Goal: Task Accomplishment & Management: Use online tool/utility

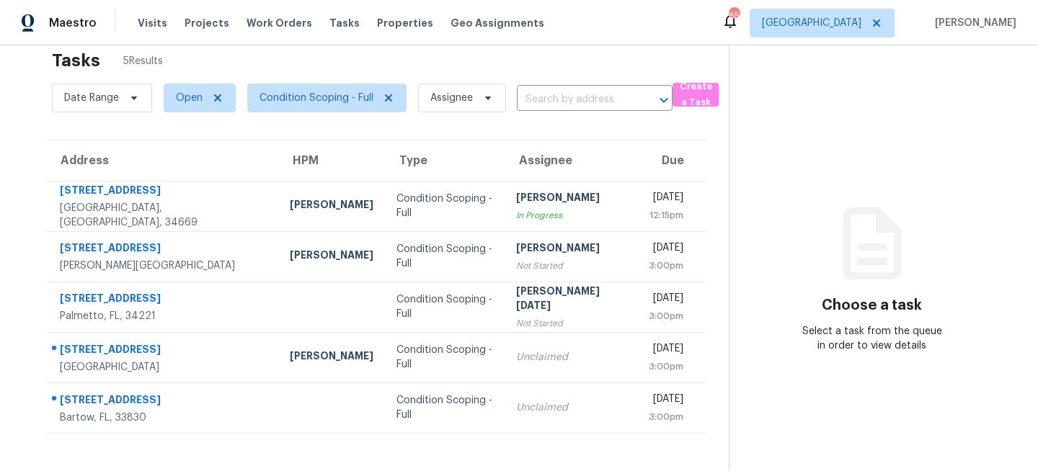
scroll to position [45, 0]
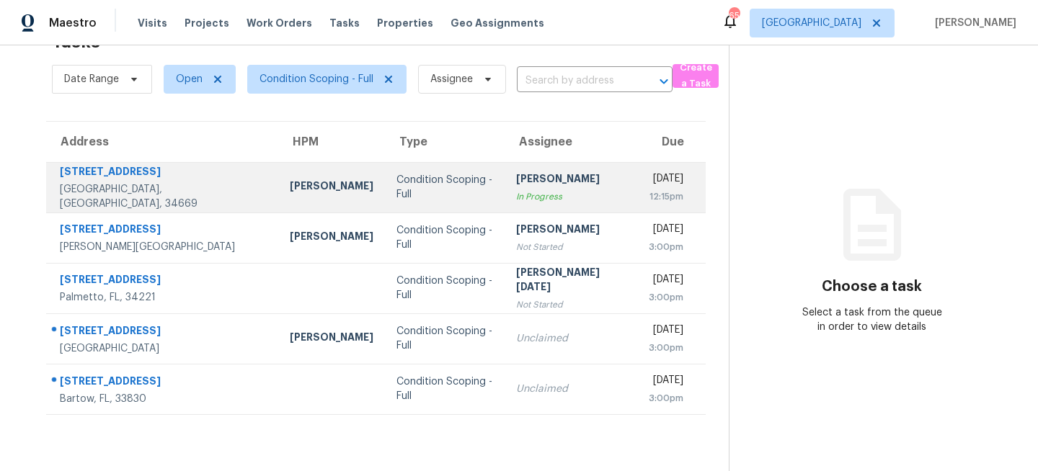
click at [422, 173] on td "Condition Scoping - Full" at bounding box center [445, 187] width 120 height 50
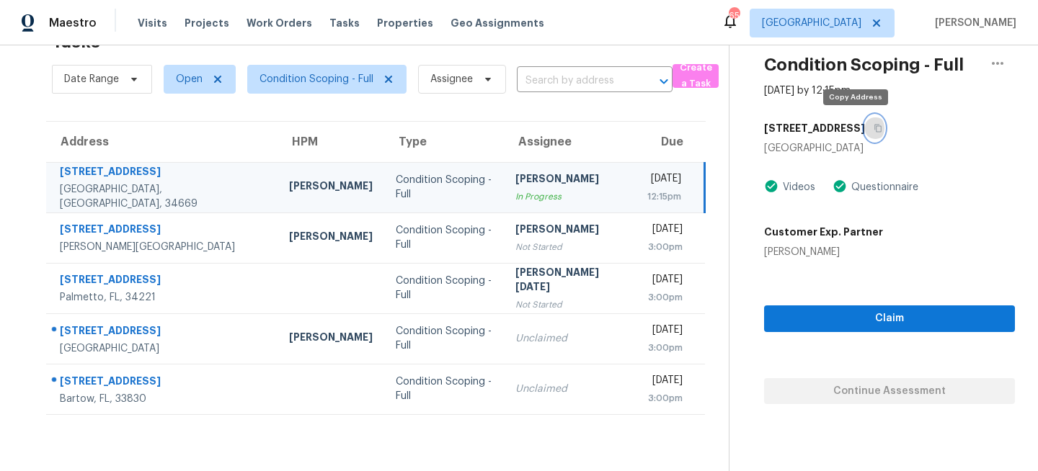
click at [874, 129] on icon "button" at bounding box center [878, 128] width 9 height 9
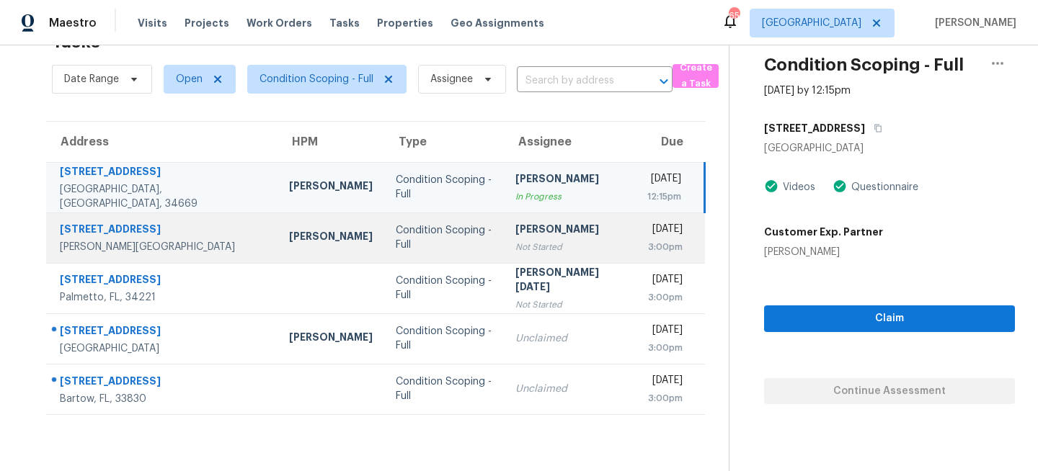
click at [442, 261] on td "Condition Scoping - Full" at bounding box center [444, 238] width 120 height 50
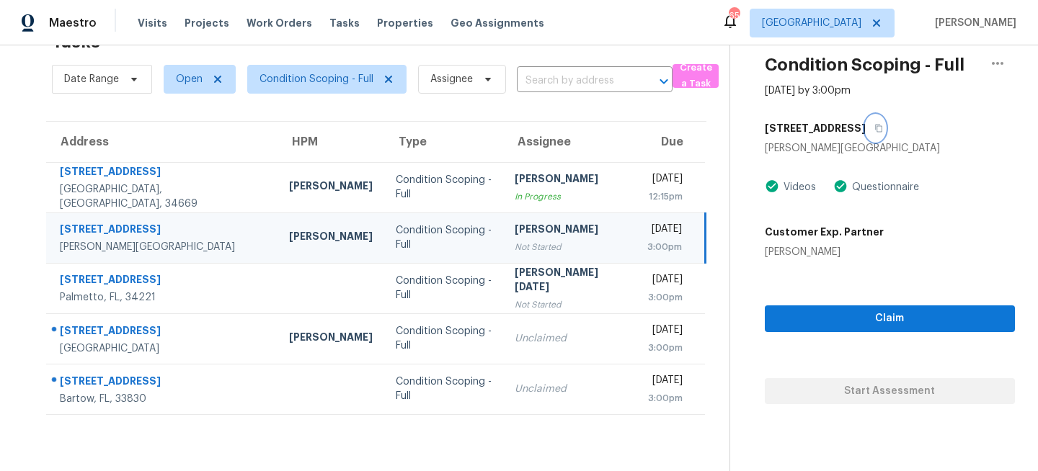
click at [877, 127] on icon "button" at bounding box center [878, 128] width 9 height 9
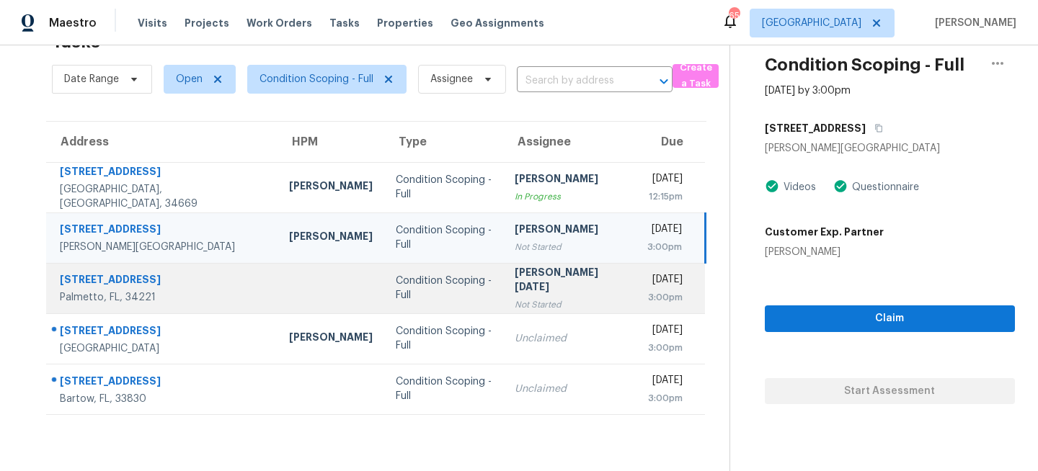
click at [426, 285] on div "Condition Scoping - Full" at bounding box center [444, 288] width 97 height 29
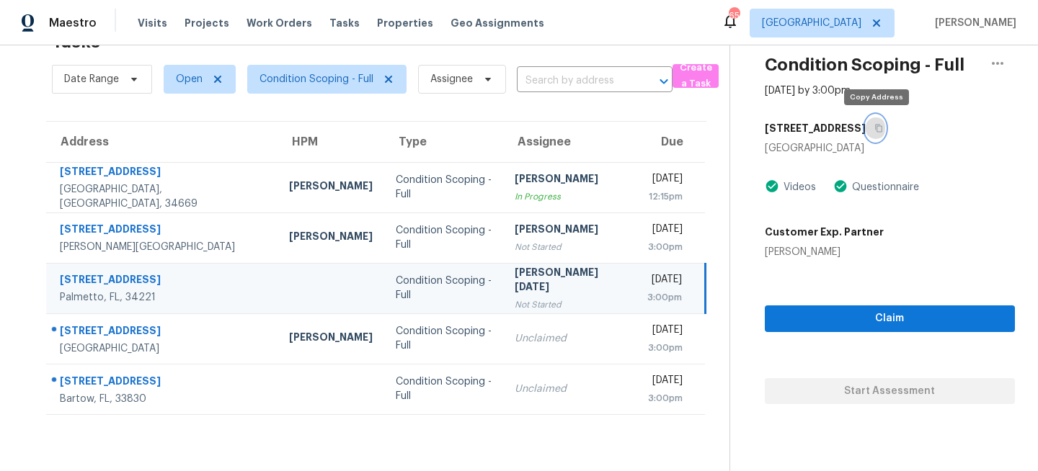
click at [879, 131] on icon "button" at bounding box center [878, 128] width 9 height 9
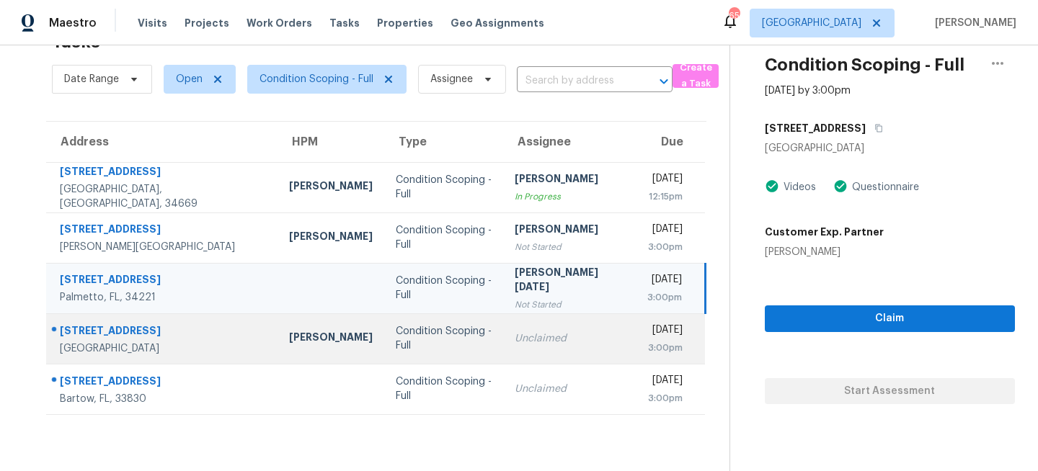
click at [505, 347] on td "Unclaimed" at bounding box center [569, 339] width 132 height 50
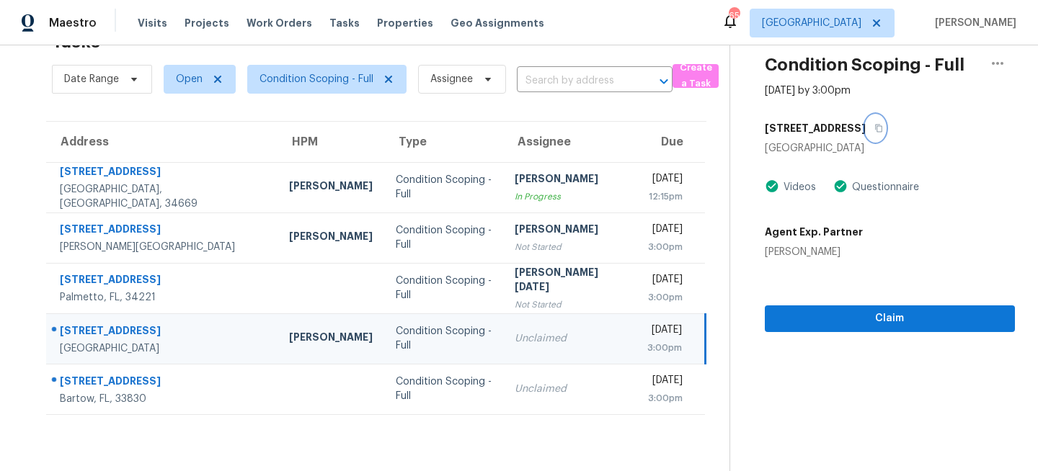
click at [875, 128] on icon "button" at bounding box center [878, 128] width 9 height 9
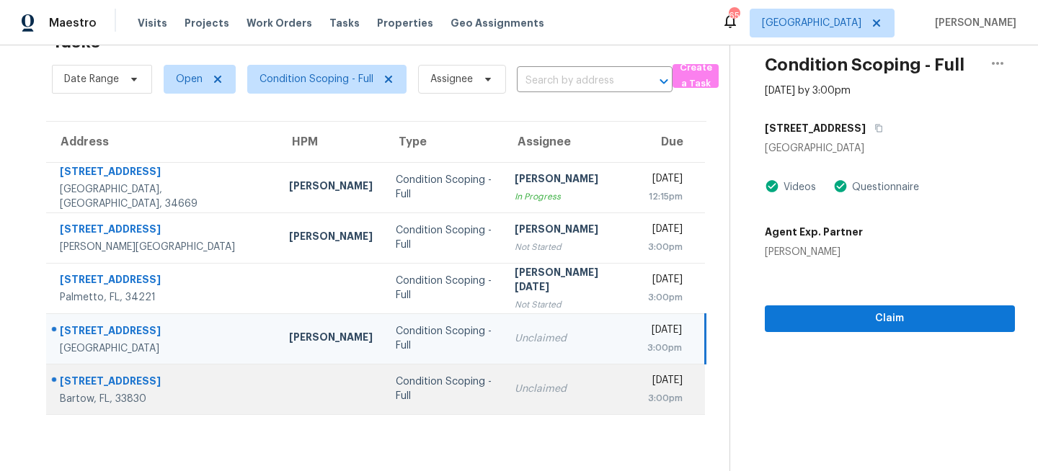
click at [515, 392] on div "Unclaimed" at bounding box center [569, 389] width 109 height 14
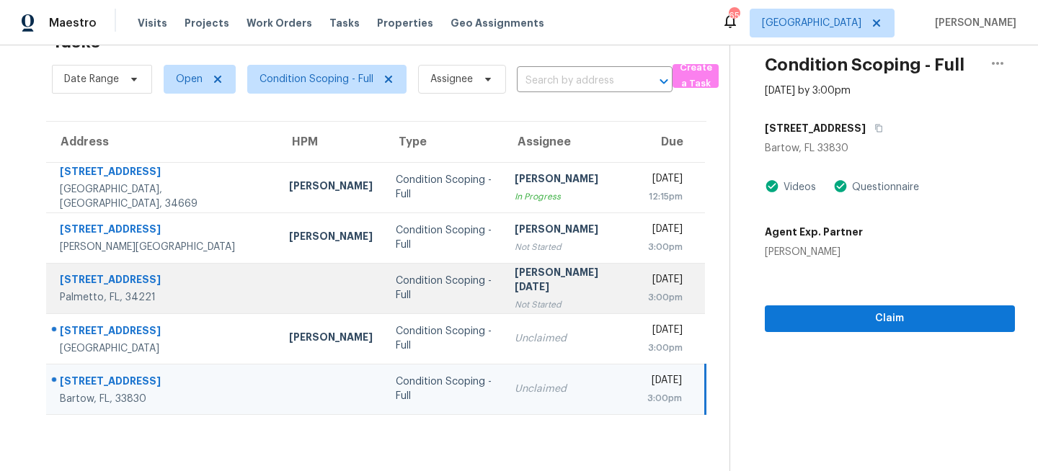
scroll to position [0, 0]
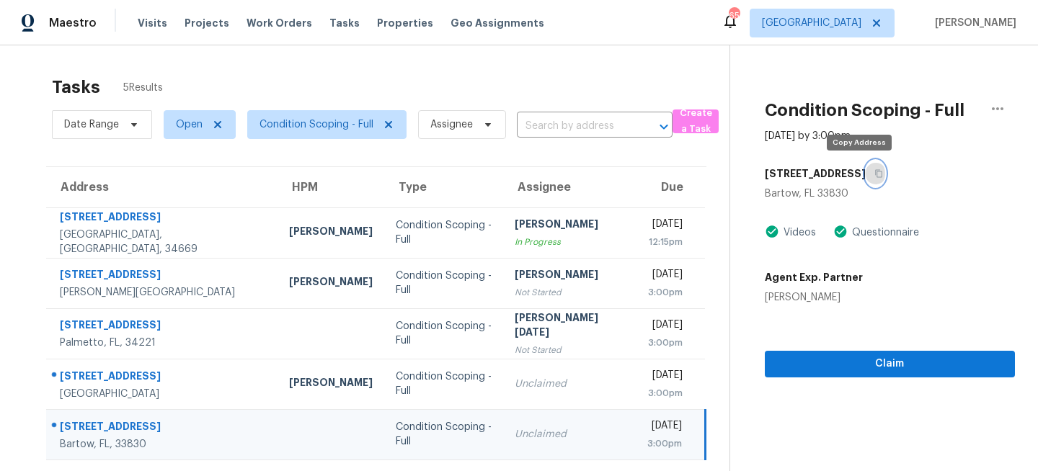
click at [874, 173] on icon "button" at bounding box center [878, 173] width 9 height 9
click at [861, 25] on span "Tampa" at bounding box center [811, 23] width 99 height 14
click at [681, 73] on div "Tasks 5 Results" at bounding box center [390, 86] width 677 height 37
click at [627, 53] on div "Tasks 5 Results Date Range Open Condition Scoping - Full Assignee ​ Create a Ta…" at bounding box center [519, 280] width 1038 height 471
click at [858, 32] on span "Tampa" at bounding box center [822, 23] width 145 height 29
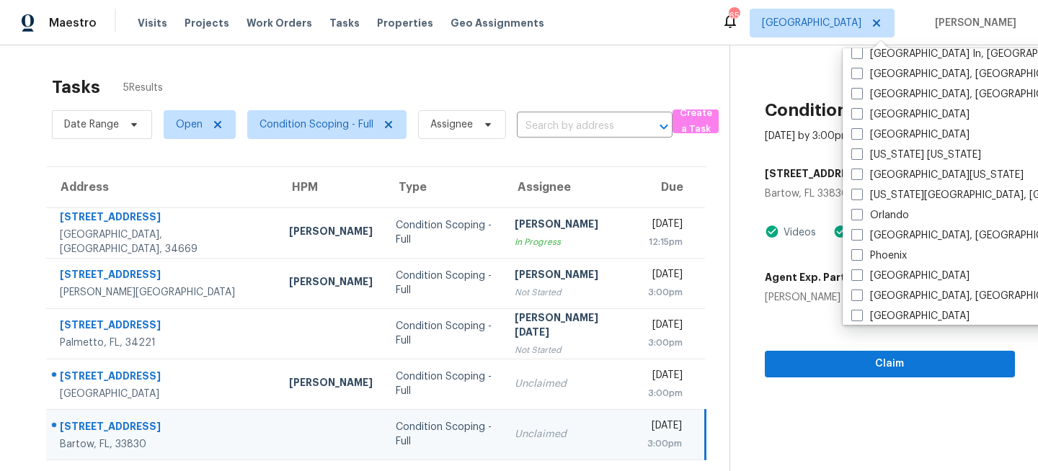
scroll to position [651, 0]
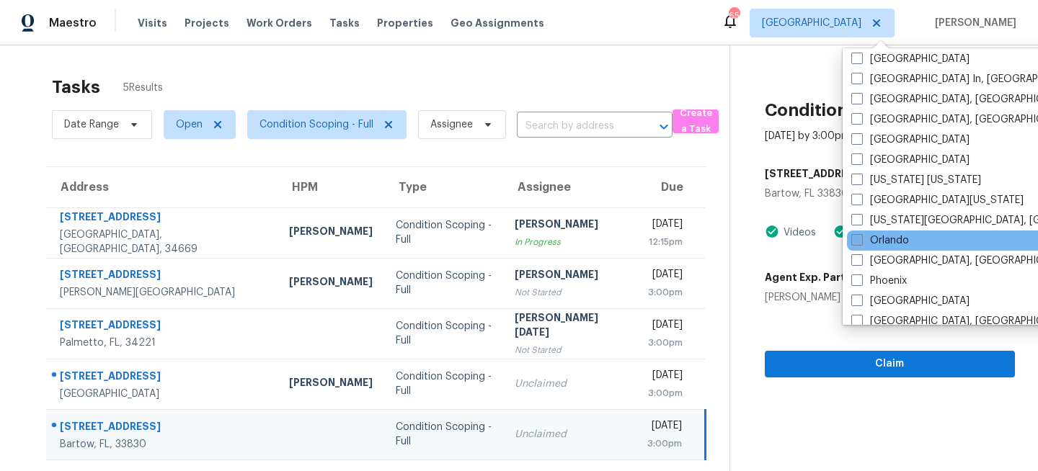
click at [860, 242] on span at bounding box center [857, 240] width 12 height 12
click at [860, 242] on input "Orlando" at bounding box center [855, 238] width 9 height 9
checkbox input "true"
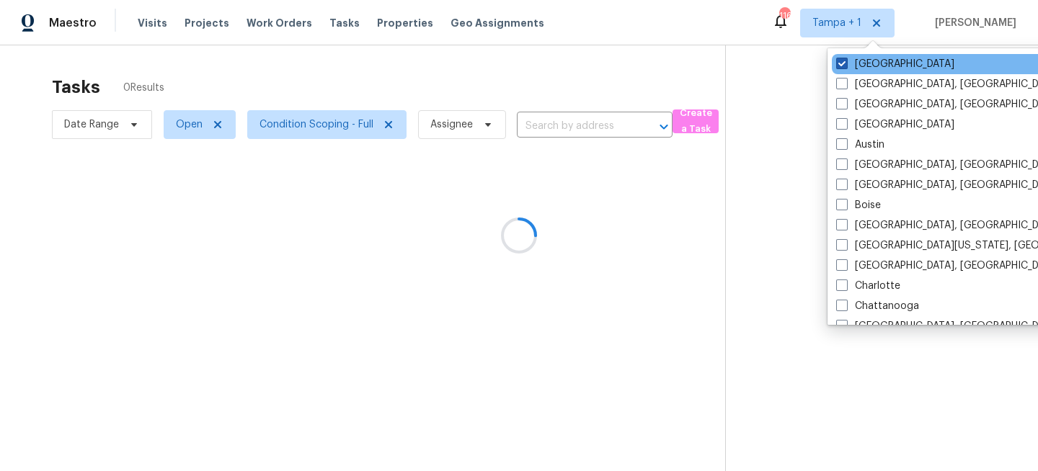
click at [862, 60] on label "Tampa" at bounding box center [895, 64] width 118 height 14
click at [845, 60] on input "Tampa" at bounding box center [840, 61] width 9 height 9
checkbox input "false"
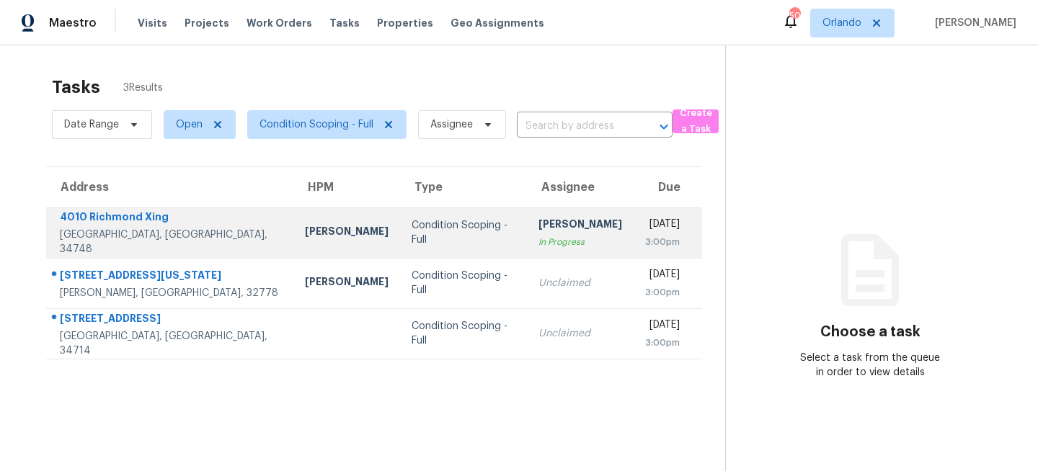
click at [412, 229] on div "Condition Scoping - Full" at bounding box center [464, 232] width 104 height 29
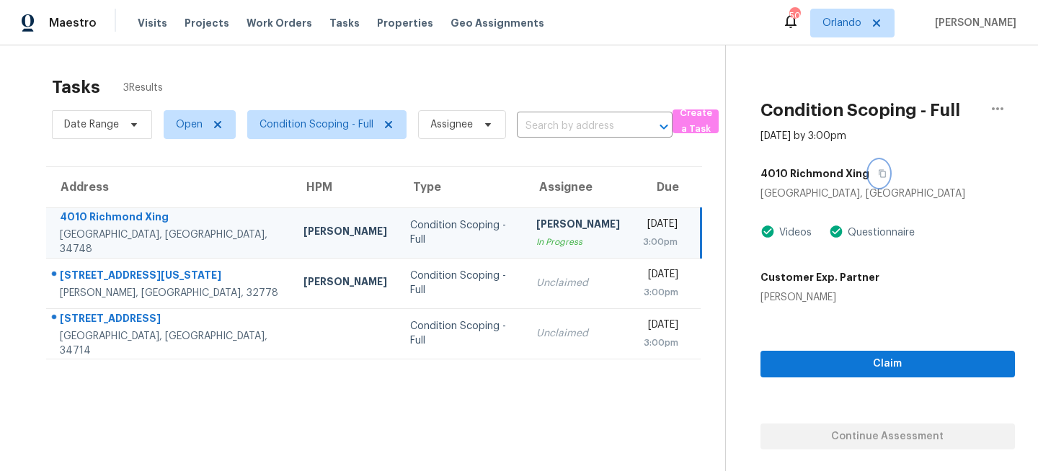
click at [878, 172] on icon "button" at bounding box center [882, 173] width 9 height 9
click at [879, 174] on icon "button" at bounding box center [882, 174] width 7 height 8
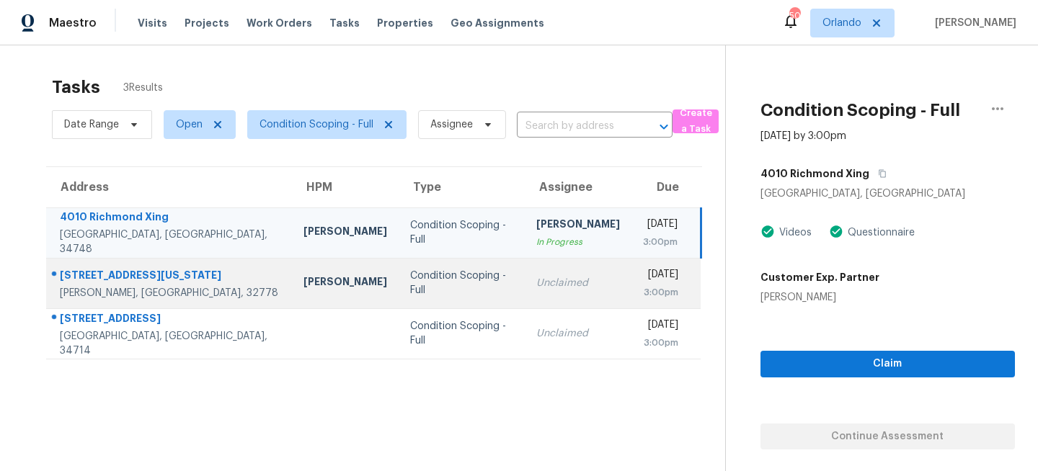
click at [536, 285] on div "Unclaimed" at bounding box center [578, 283] width 84 height 14
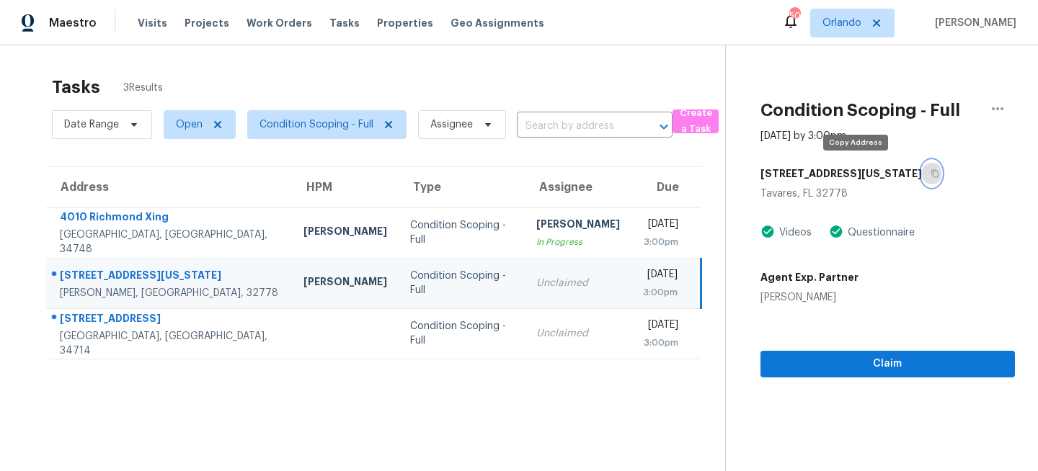
click at [931, 171] on icon "button" at bounding box center [934, 174] width 7 height 8
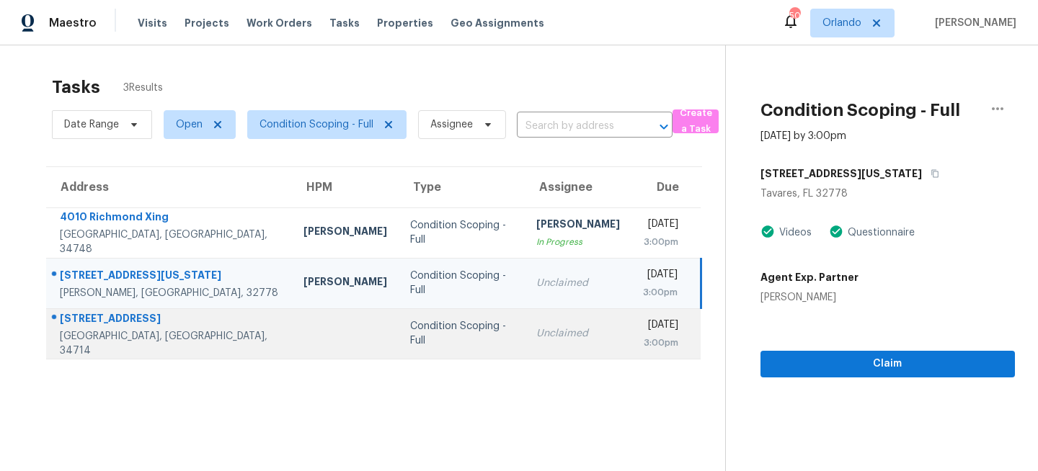
click at [536, 338] on div "Unclaimed" at bounding box center [578, 333] width 84 height 14
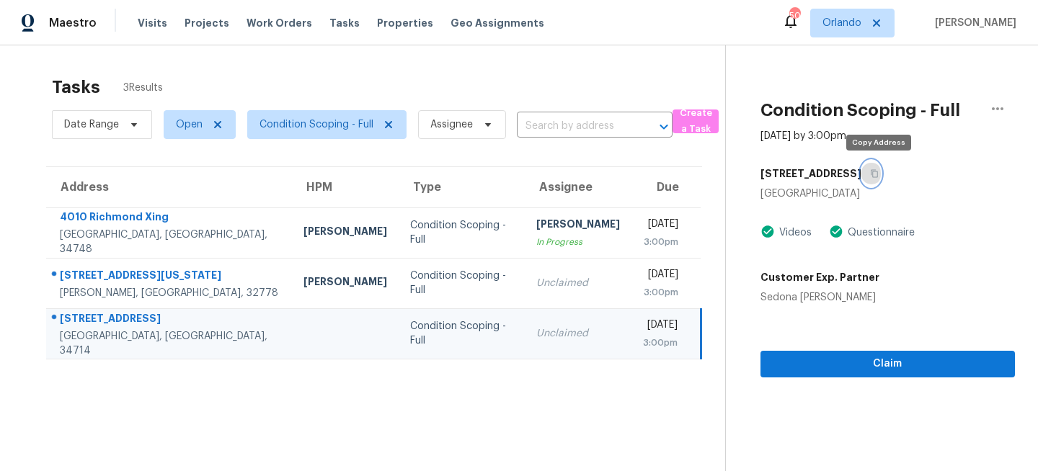
click at [879, 169] on icon "button" at bounding box center [874, 173] width 9 height 9
click at [851, 26] on span "Orlando" at bounding box center [841, 23] width 39 height 14
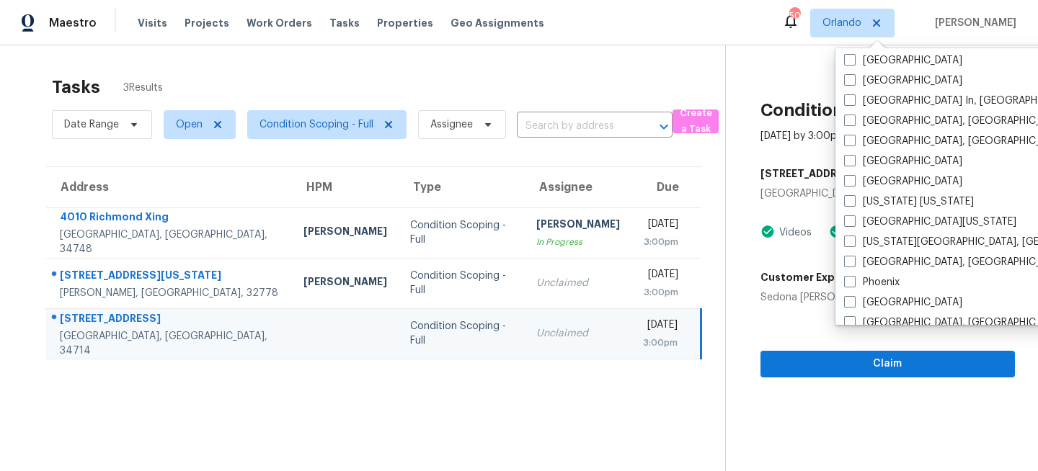
scroll to position [630, 0]
click at [872, 138] on label "[GEOGRAPHIC_DATA], [GEOGRAPHIC_DATA]" at bounding box center [955, 140] width 223 height 14
click at [853, 138] on input "[GEOGRAPHIC_DATA], [GEOGRAPHIC_DATA]" at bounding box center [848, 137] width 9 height 9
checkbox input "true"
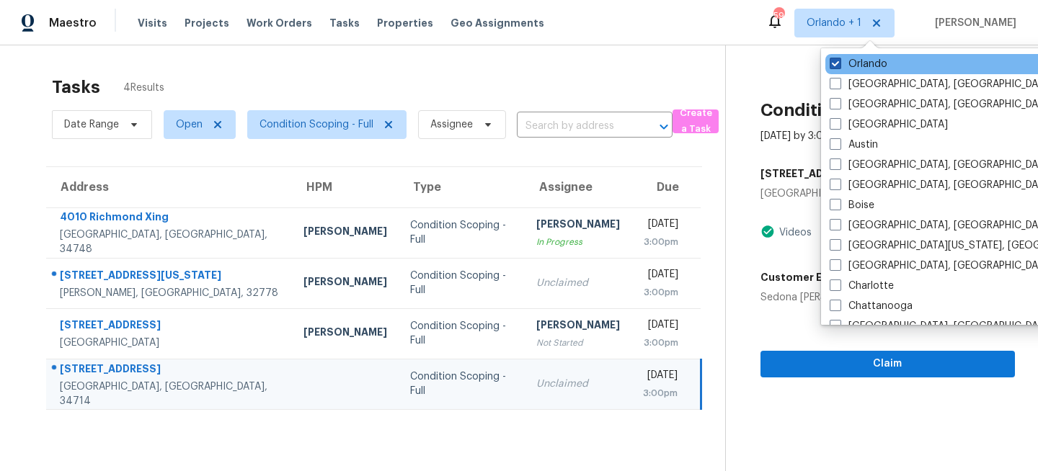
click at [857, 67] on label "Orlando" at bounding box center [859, 64] width 58 height 14
click at [839, 66] on input "Orlando" at bounding box center [834, 61] width 9 height 9
checkbox input "false"
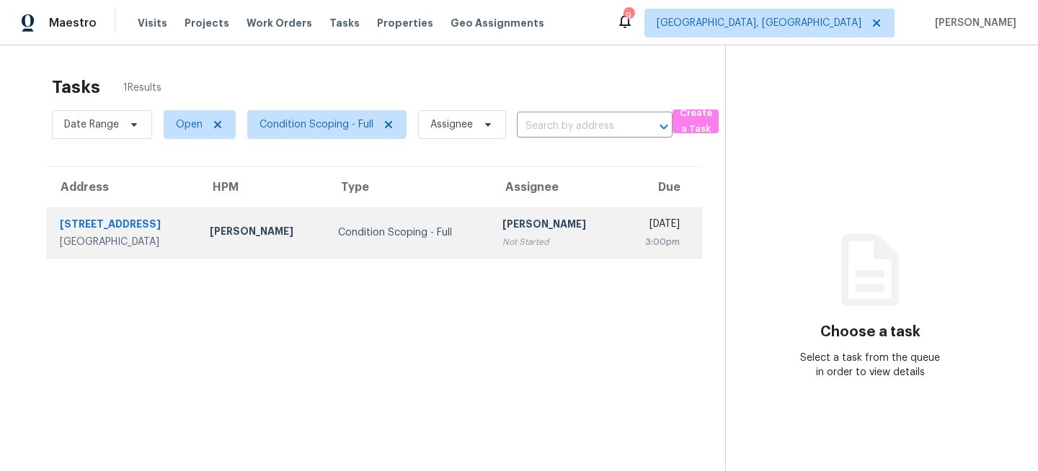
click at [420, 237] on div "Condition Scoping - Full" at bounding box center [409, 233] width 142 height 14
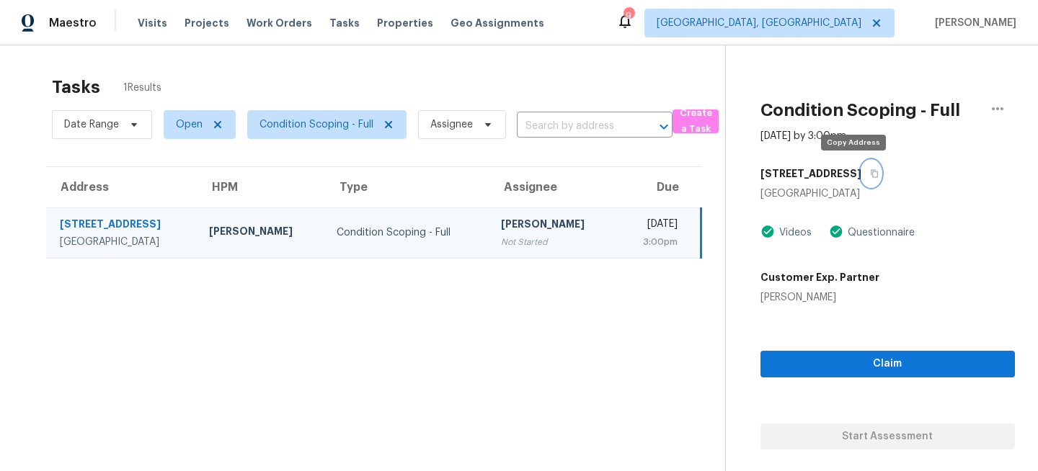
click at [870, 174] on icon "button" at bounding box center [874, 173] width 9 height 9
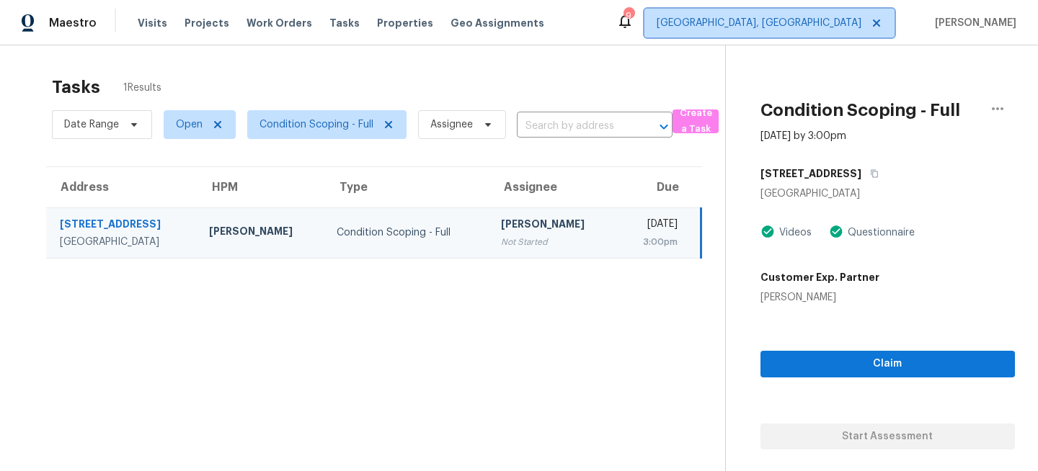
click at [848, 28] on span "[GEOGRAPHIC_DATA], [GEOGRAPHIC_DATA]" at bounding box center [759, 23] width 205 height 14
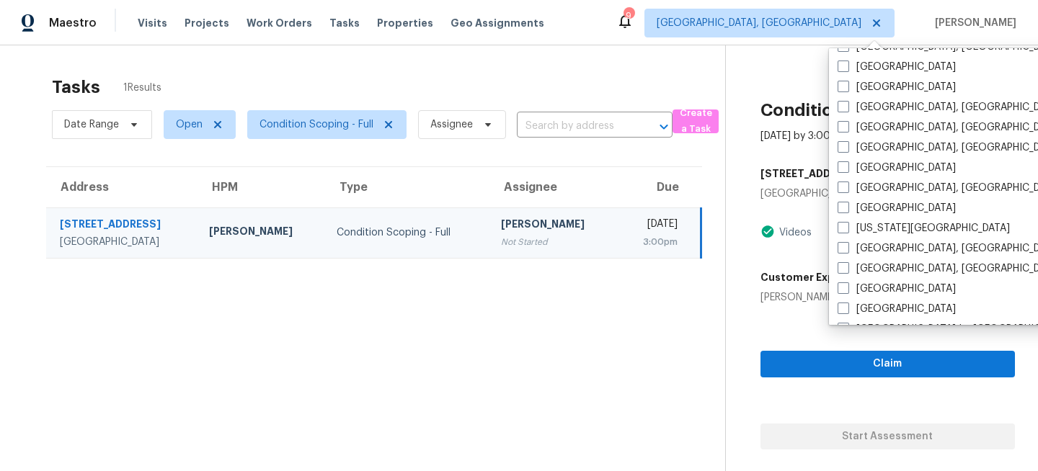
scroll to position [401, 0]
click at [860, 205] on label "[GEOGRAPHIC_DATA]" at bounding box center [896, 207] width 118 height 14
click at [847, 205] on input "[GEOGRAPHIC_DATA]" at bounding box center [841, 204] width 9 height 9
checkbox input "true"
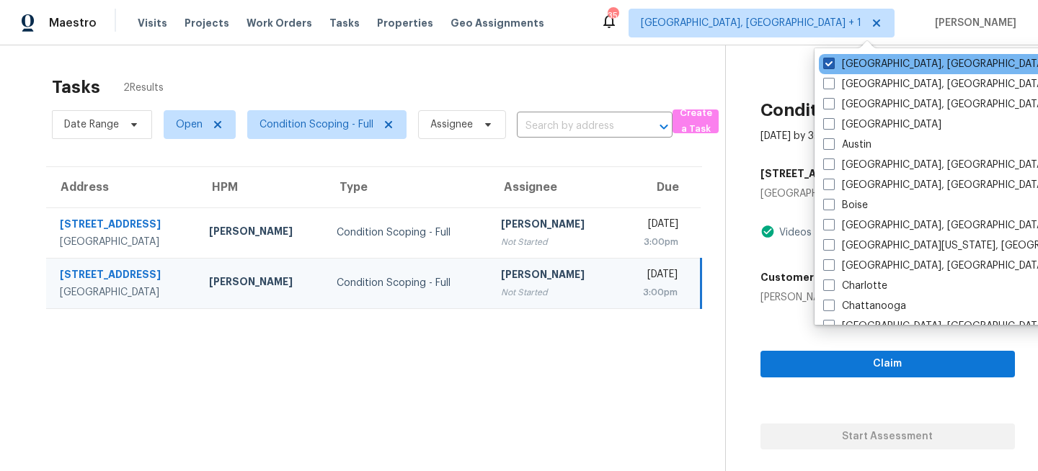
click at [848, 66] on label "[GEOGRAPHIC_DATA], [GEOGRAPHIC_DATA]" at bounding box center [934, 64] width 223 height 14
click at [832, 66] on input "[GEOGRAPHIC_DATA], [GEOGRAPHIC_DATA]" at bounding box center [827, 61] width 9 height 9
checkbox input "false"
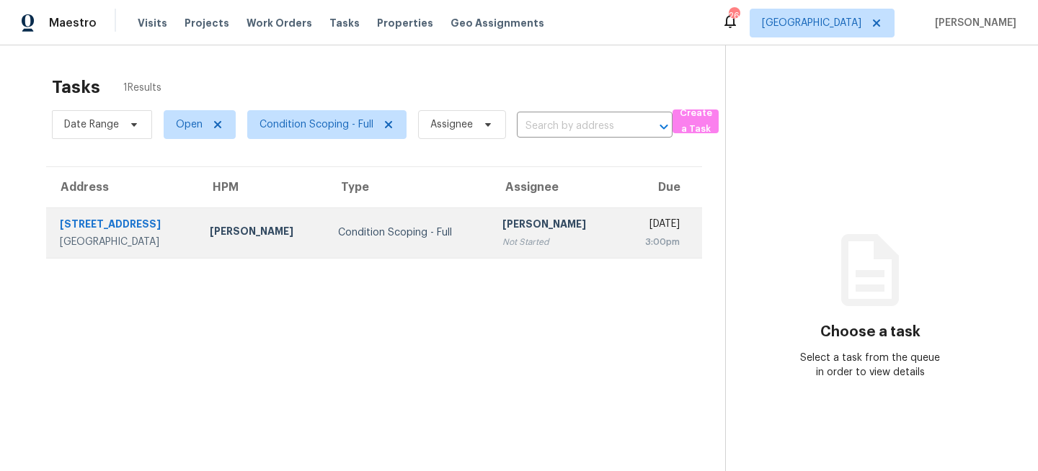
click at [368, 222] on td "Condition Scoping - Full" at bounding box center [408, 233] width 165 height 50
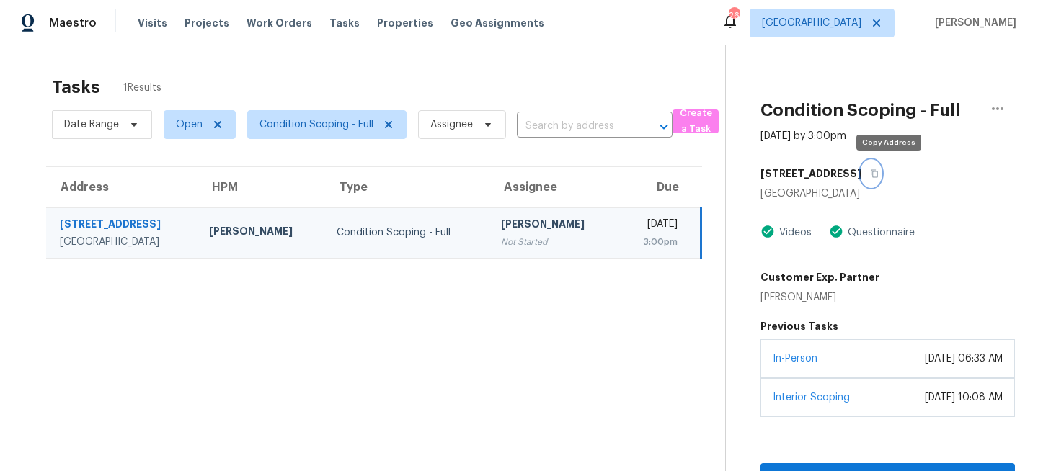
click at [879, 174] on icon "button" at bounding box center [874, 173] width 9 height 9
click at [143, 27] on span "Visits" at bounding box center [153, 23] width 30 height 14
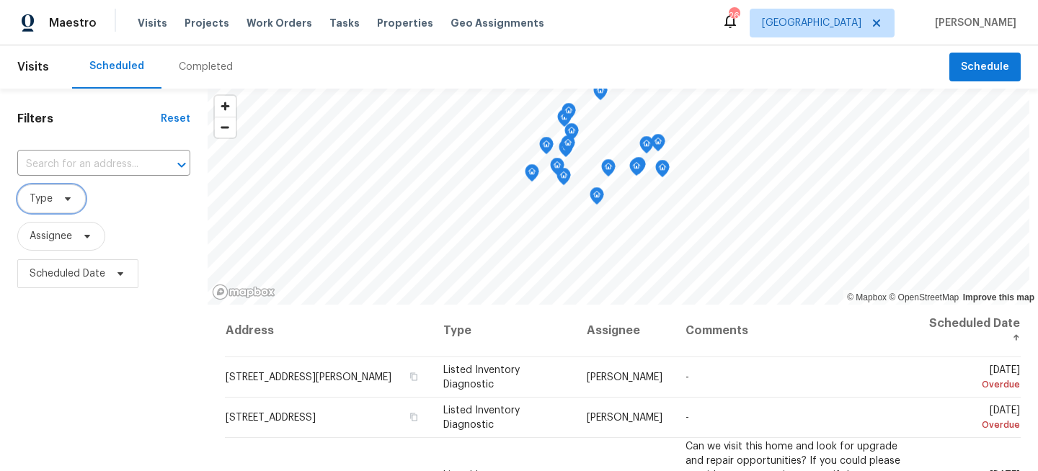
click at [58, 199] on span at bounding box center [66, 199] width 16 height 12
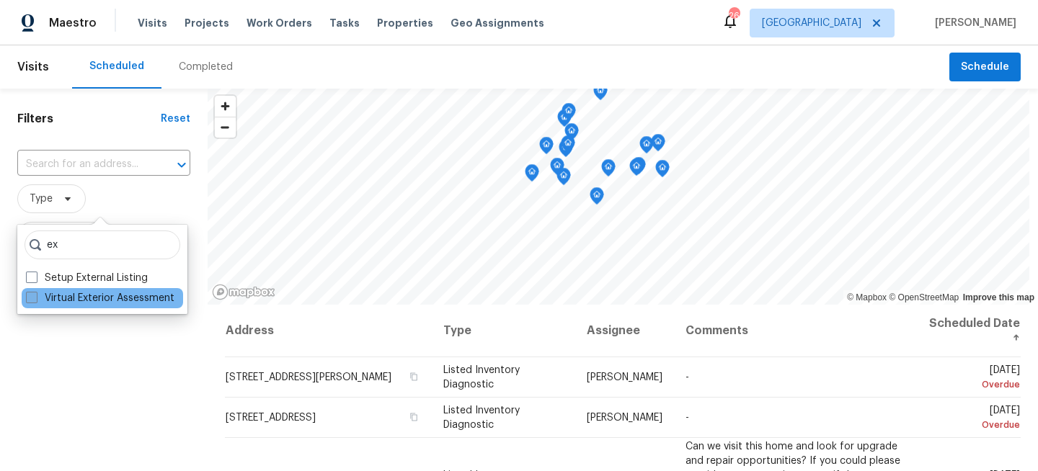
type input "ex"
click at [73, 301] on label "Virtual Exterior Assessment" at bounding box center [100, 298] width 148 height 14
click at [35, 301] on input "Virtual Exterior Assessment" at bounding box center [30, 295] width 9 height 9
checkbox input "true"
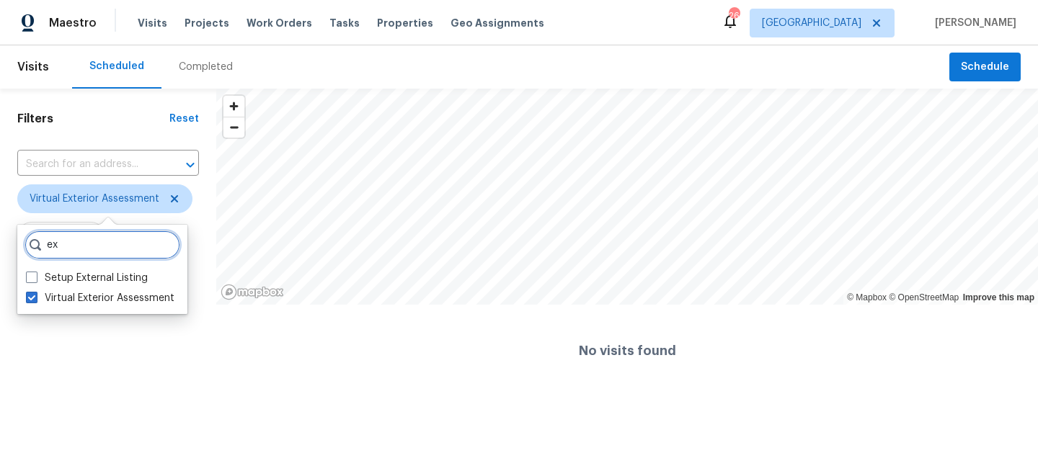
click at [93, 249] on input "ex" at bounding box center [103, 245] width 156 height 29
type input "e"
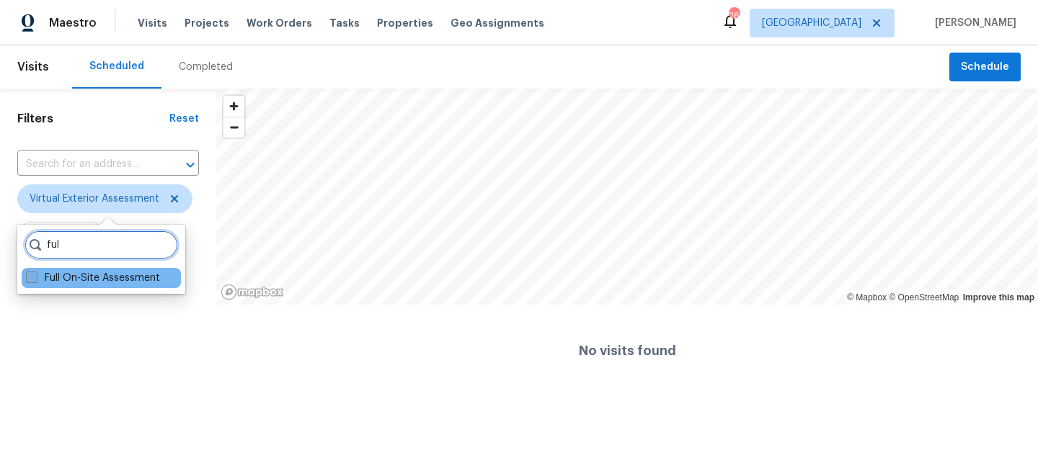
type input "ful"
click at [105, 284] on label "Full On-Site Assessment" at bounding box center [93, 278] width 134 height 14
click at [35, 280] on input "Full On-Site Assessment" at bounding box center [30, 275] width 9 height 9
checkbox input "true"
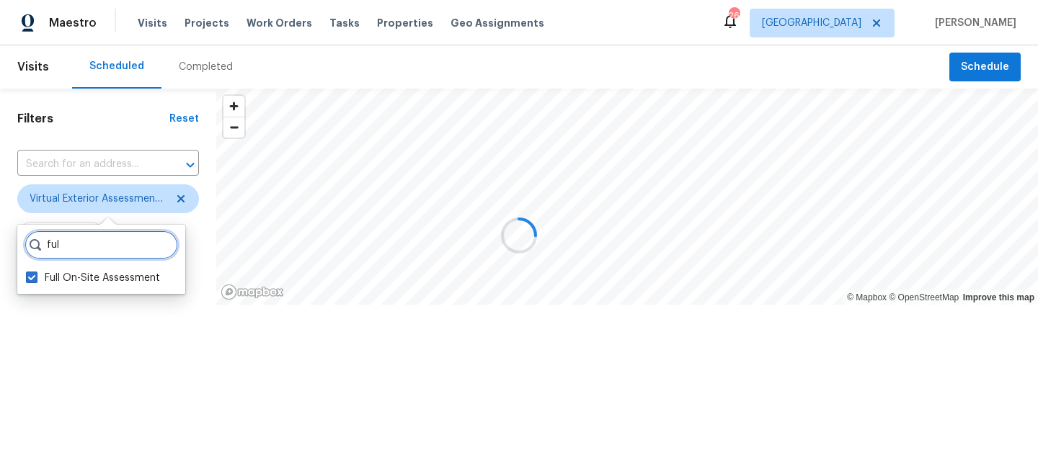
click at [107, 257] on input "ful" at bounding box center [102, 245] width 154 height 29
type input "f"
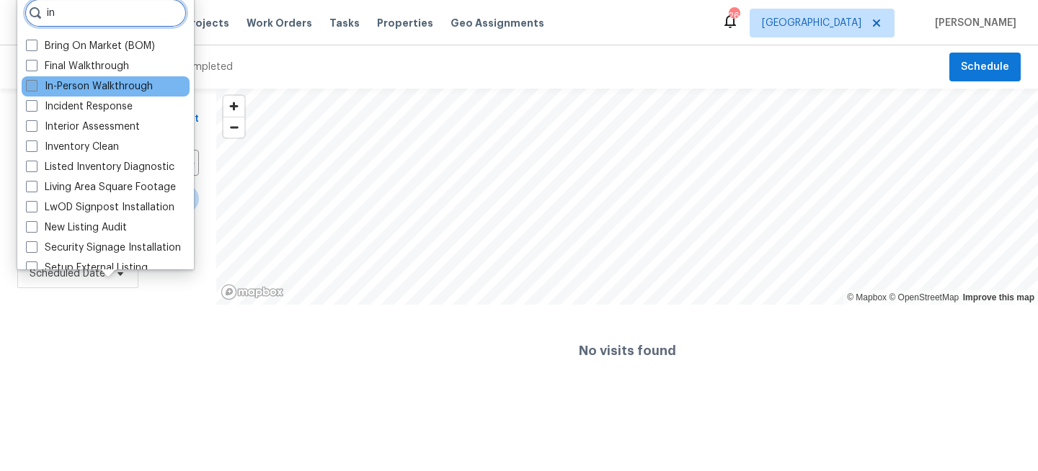
type input "in"
click at [55, 91] on label "In-Person Walkthrough" at bounding box center [89, 86] width 127 height 14
click at [35, 89] on input "In-Person Walkthrough" at bounding box center [30, 83] width 9 height 9
checkbox input "true"
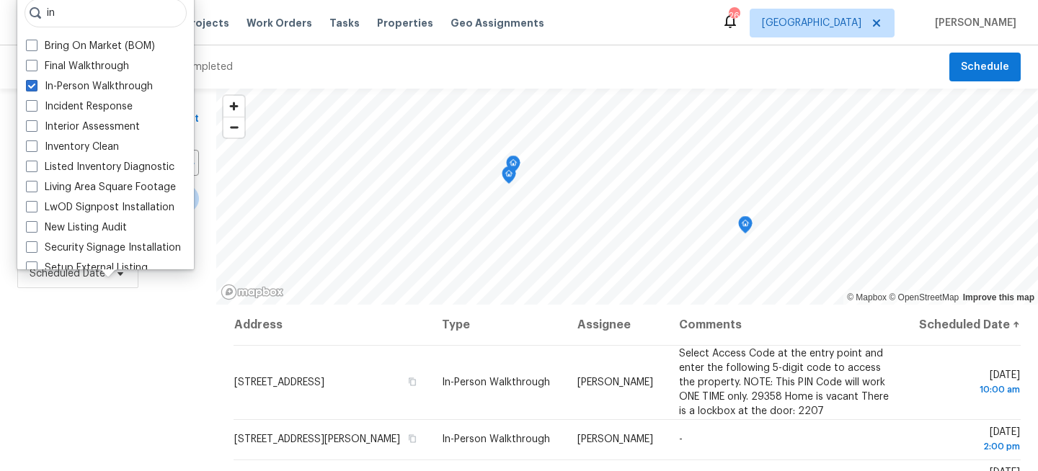
click at [89, 350] on div "Filters Reset ​ Virtual Exterior Assessment + 2 Assignee Scheduled Date" at bounding box center [108, 385] width 216 height 593
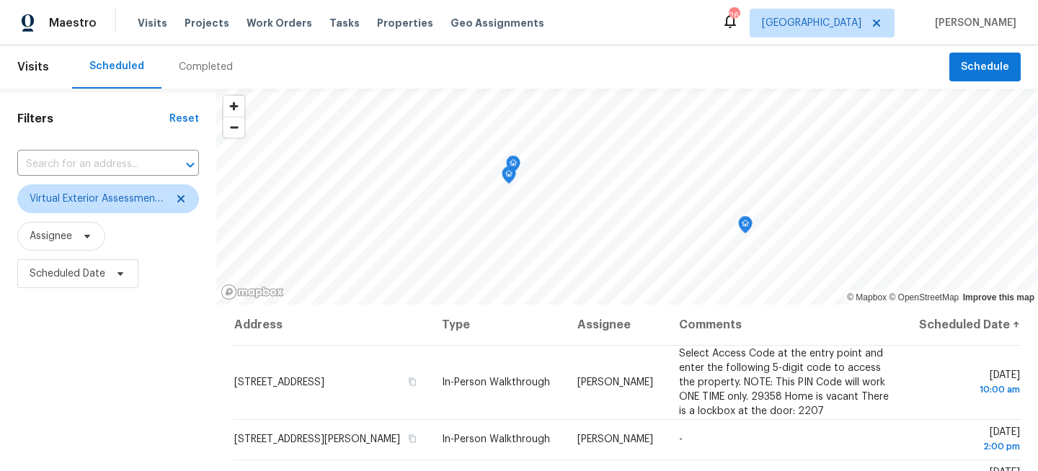
click at [68, 360] on div "Filters Reset ​ Virtual Exterior Assessment + 2 Assignee Scheduled Date" at bounding box center [108, 385] width 216 height 593
click at [94, 363] on div "Filters Reset ​ Virtual Exterior Assessment + 2 Assignee Scheduled Date" at bounding box center [108, 385] width 216 height 593
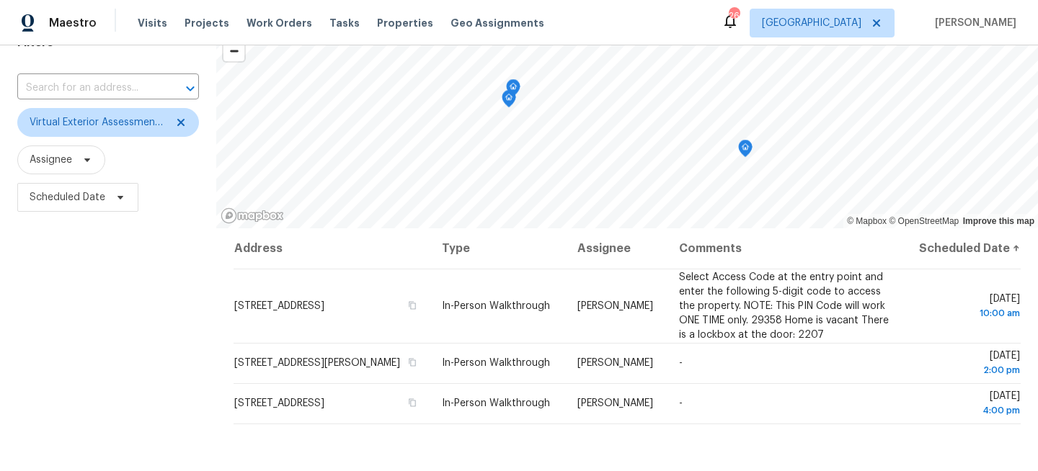
scroll to position [37, 0]
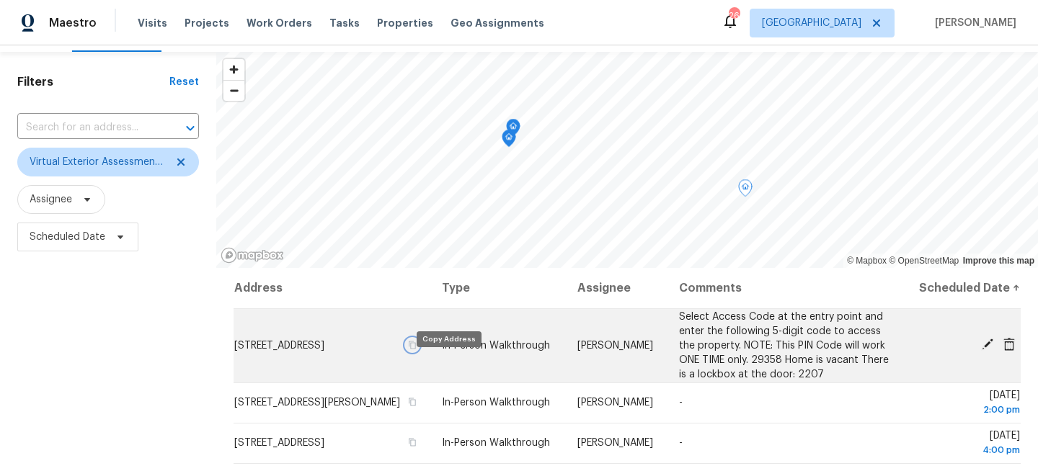
click at [417, 350] on icon "button" at bounding box center [412, 345] width 9 height 9
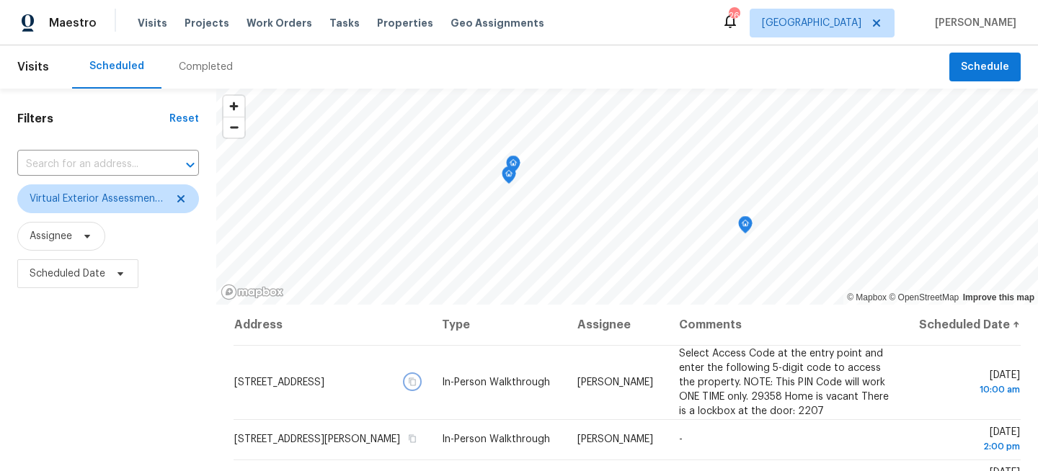
scroll to position [210, 0]
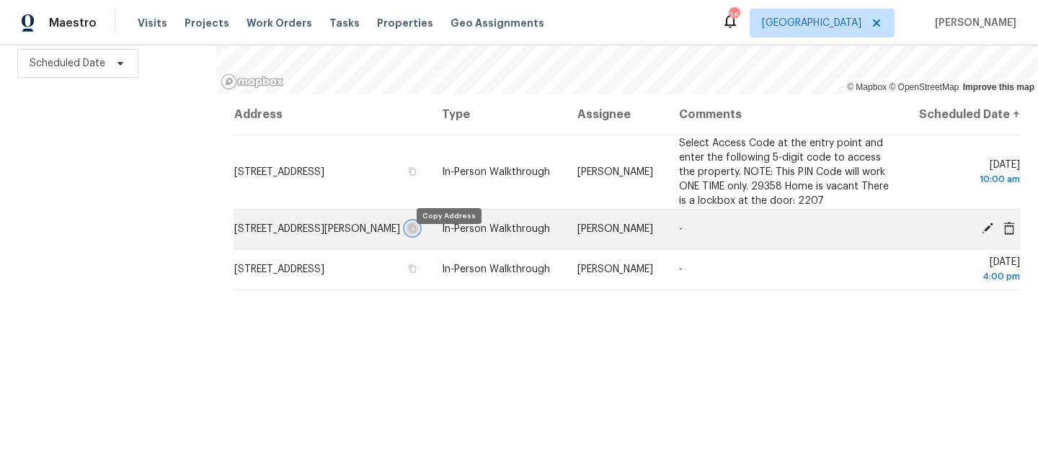
click at [417, 233] on icon "button" at bounding box center [412, 228] width 9 height 9
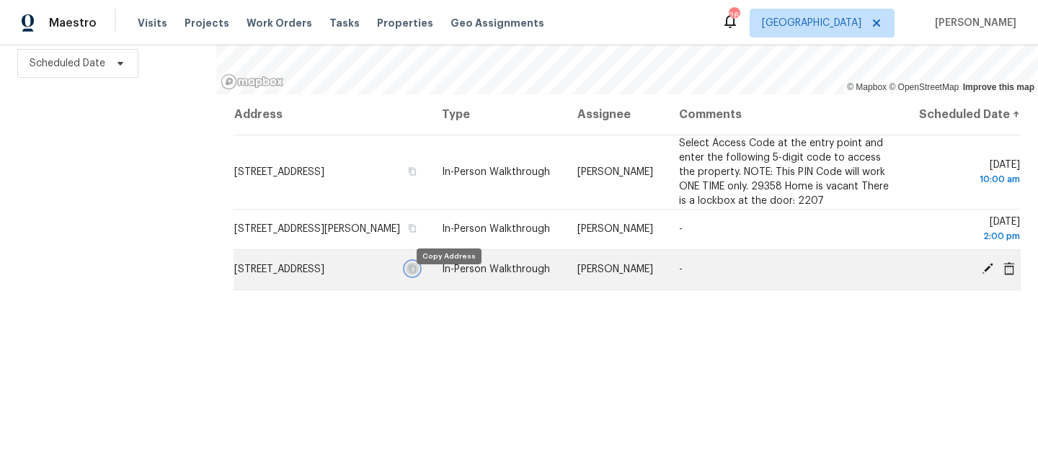
click at [417, 273] on icon "button" at bounding box center [412, 269] width 9 height 9
